Goal: Information Seeking & Learning: Learn about a topic

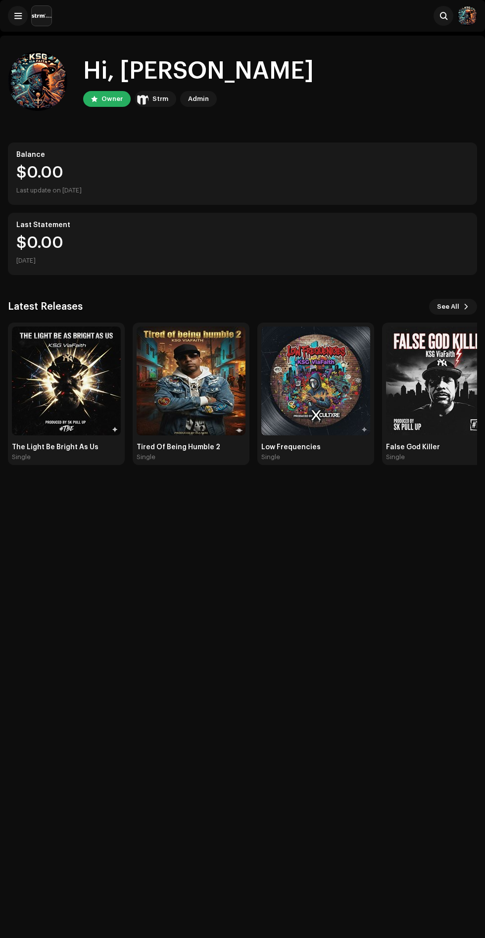
click at [453, 304] on span "See All" at bounding box center [448, 307] width 22 height 20
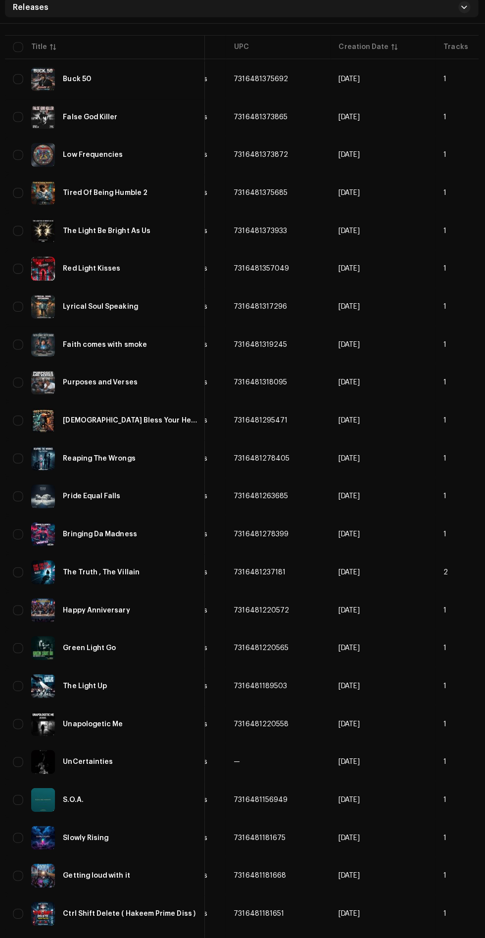
scroll to position [0, 300]
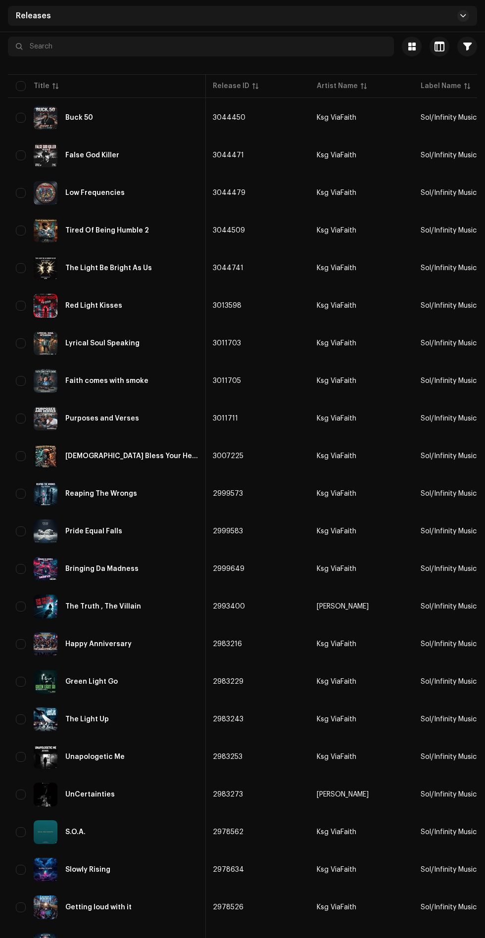
scroll to position [93, 0]
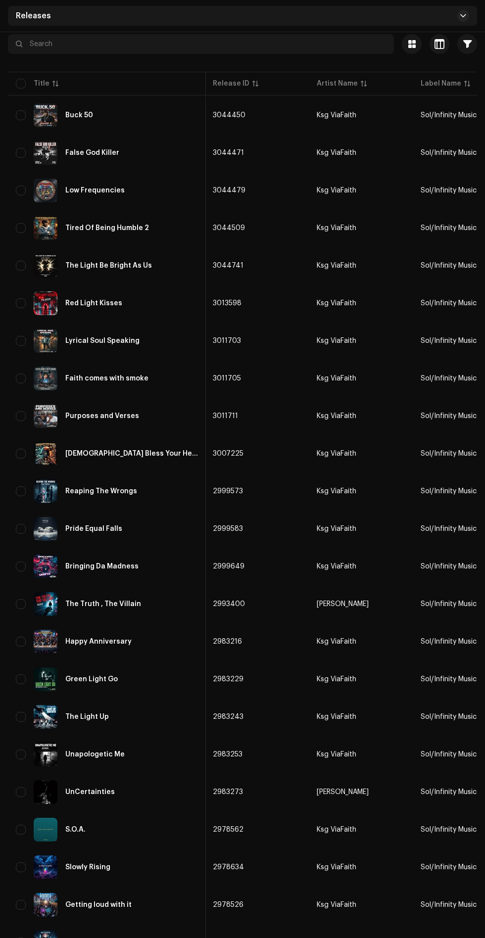
click at [48, 524] on img at bounding box center [46, 529] width 24 height 24
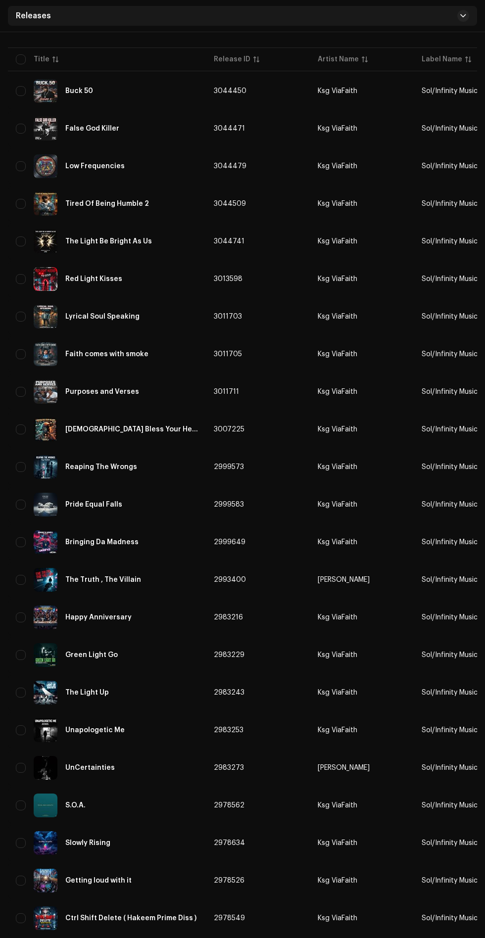
scroll to position [121, 0]
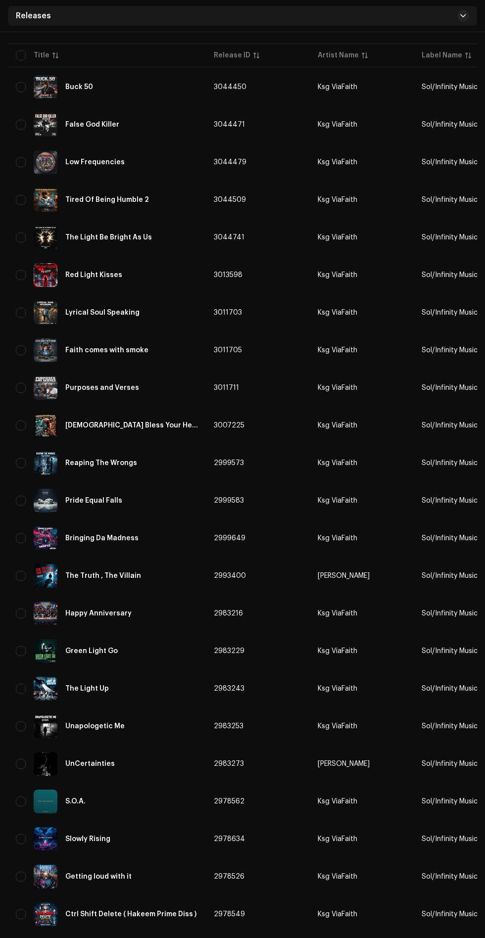
click at [325, 875] on div "Ksg ViaFaith" at bounding box center [338, 876] width 40 height 7
